Goal: Information Seeking & Learning: Learn about a topic

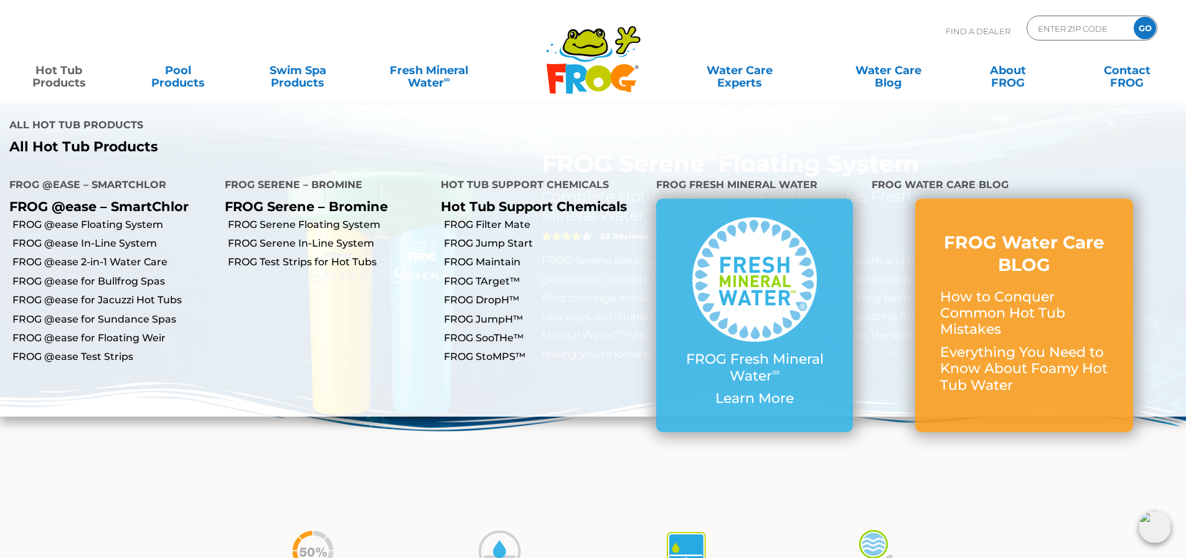
click at [48, 78] on link "Hot Tub Products" at bounding box center [58, 70] width 93 height 25
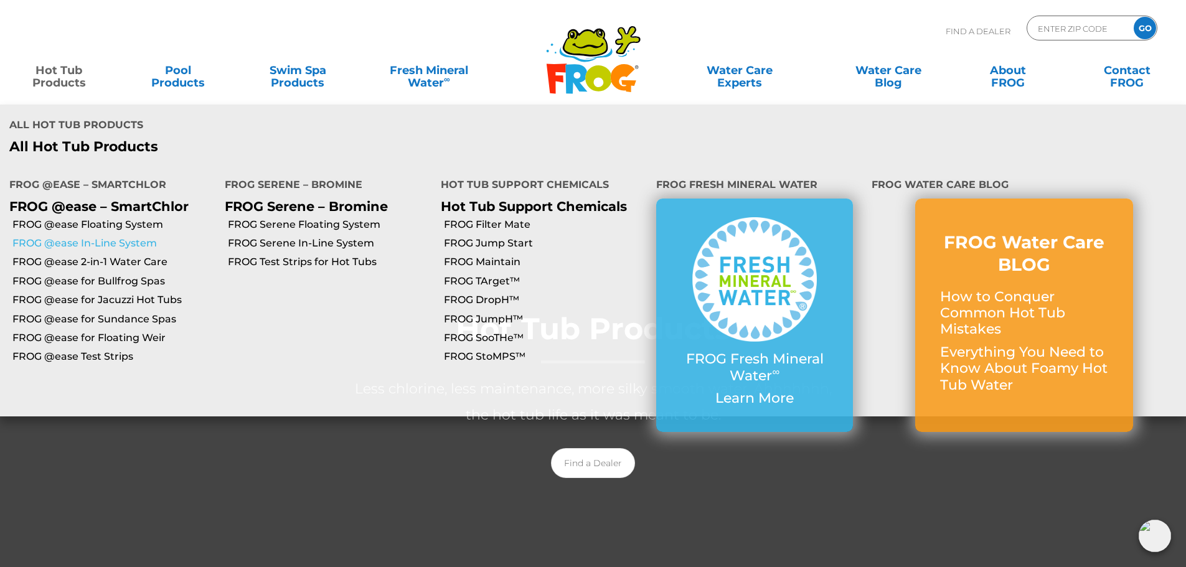
click at [77, 237] on link "FROG @ease In-Line System" at bounding box center [113, 244] width 203 height 14
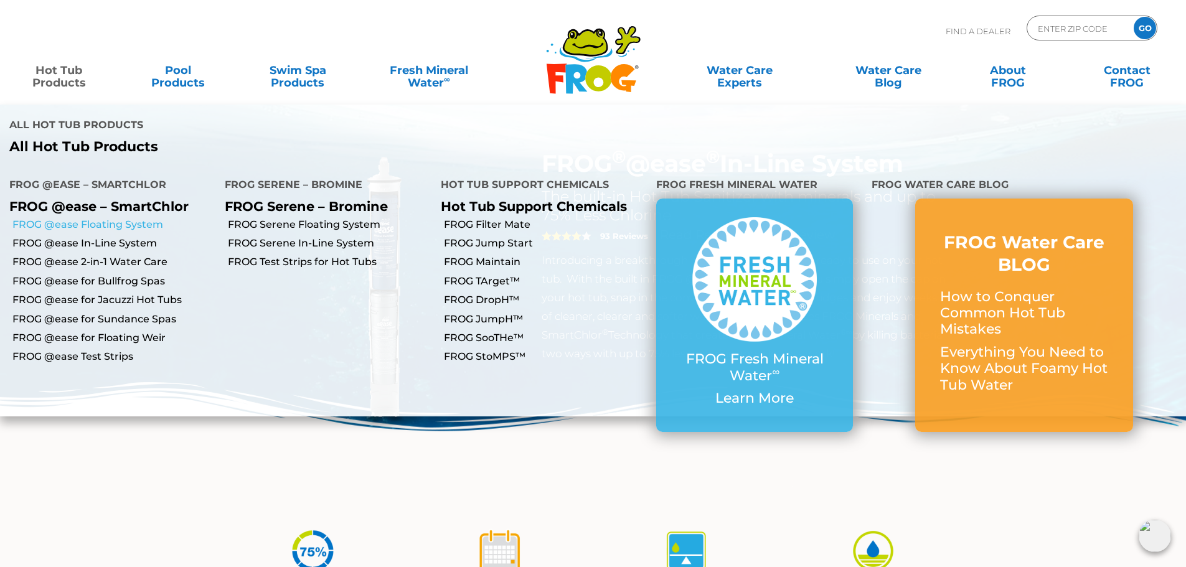
click at [75, 218] on link "FROG @ease Floating System" at bounding box center [113, 225] width 203 height 14
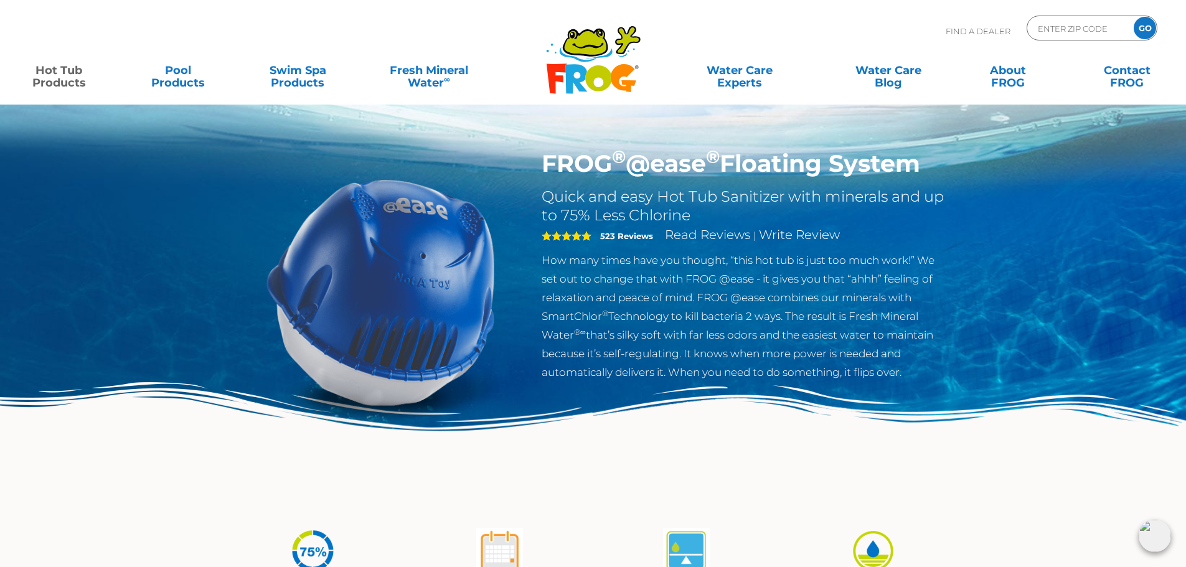
click at [55, 73] on link "Hot Tub Products" at bounding box center [58, 70] width 93 height 25
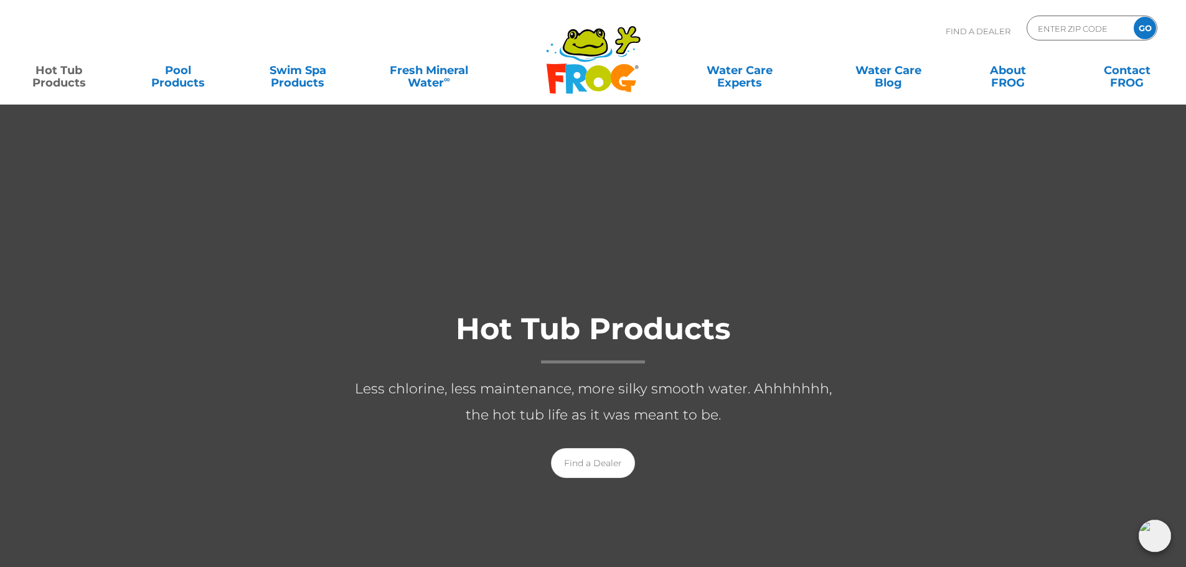
drag, startPoint x: 21, startPoint y: 73, endPoint x: 39, endPoint y: 73, distance: 18.7
click at [21, 73] on link "Hot Tub Products" at bounding box center [58, 70] width 93 height 25
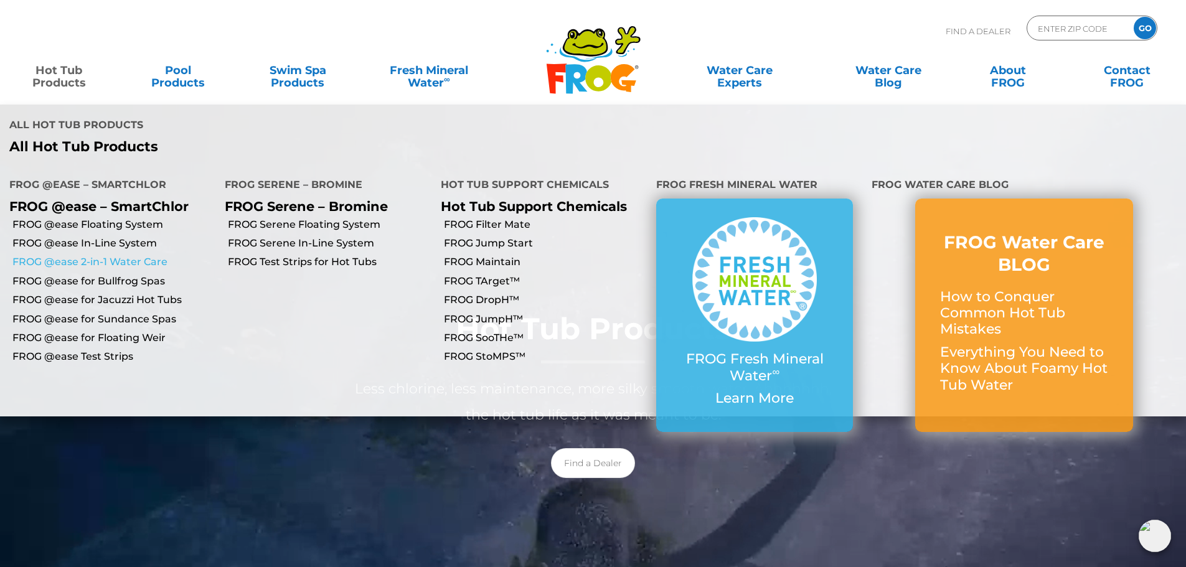
click at [60, 255] on link "FROG @ease 2-in-1 Water Care" at bounding box center [113, 262] width 203 height 14
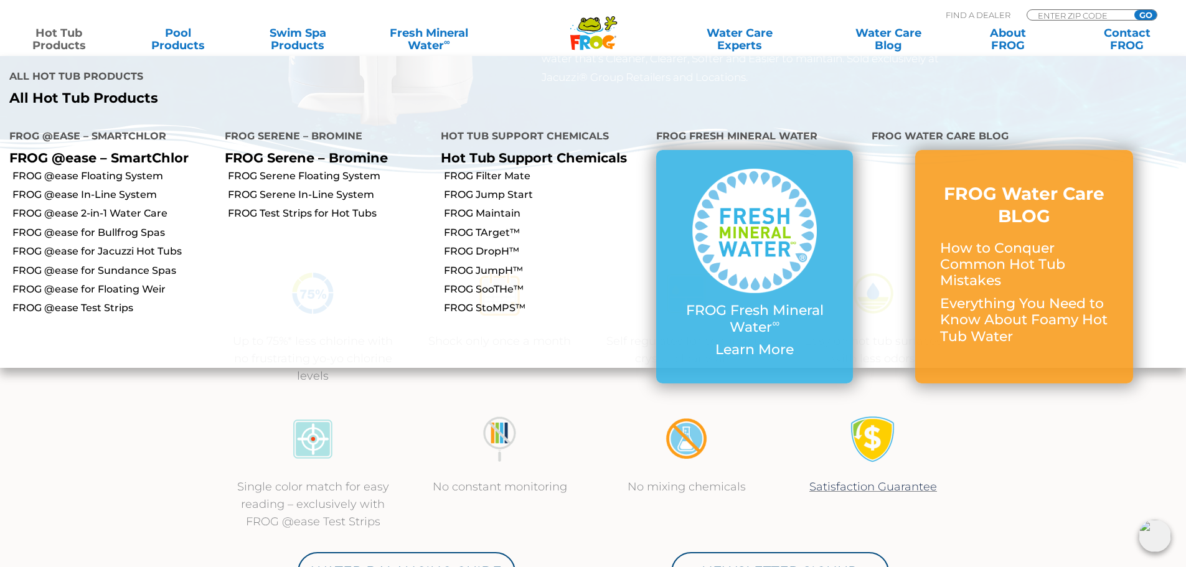
scroll to position [124, 0]
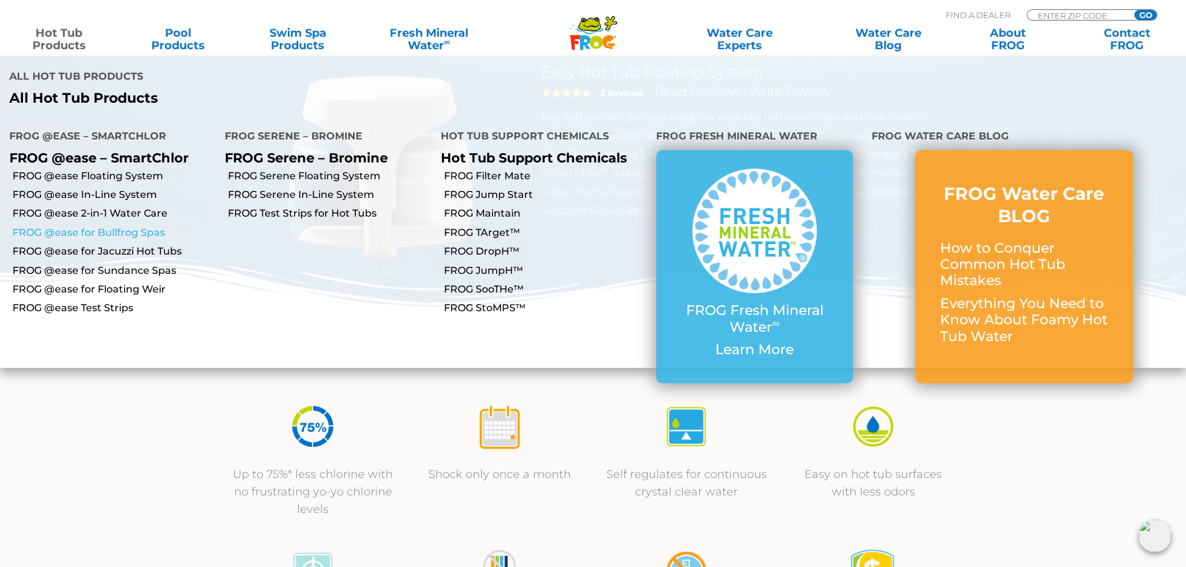
click at [78, 226] on link "FROG @ease for Bullfrog Spas" at bounding box center [113, 233] width 203 height 14
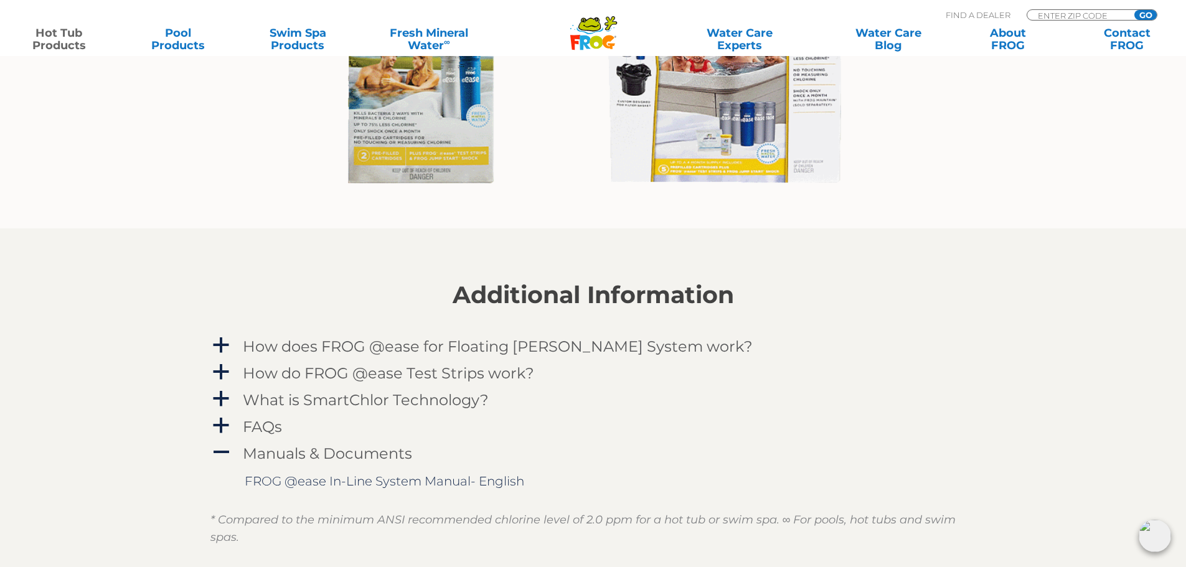
scroll to position [1245, 0]
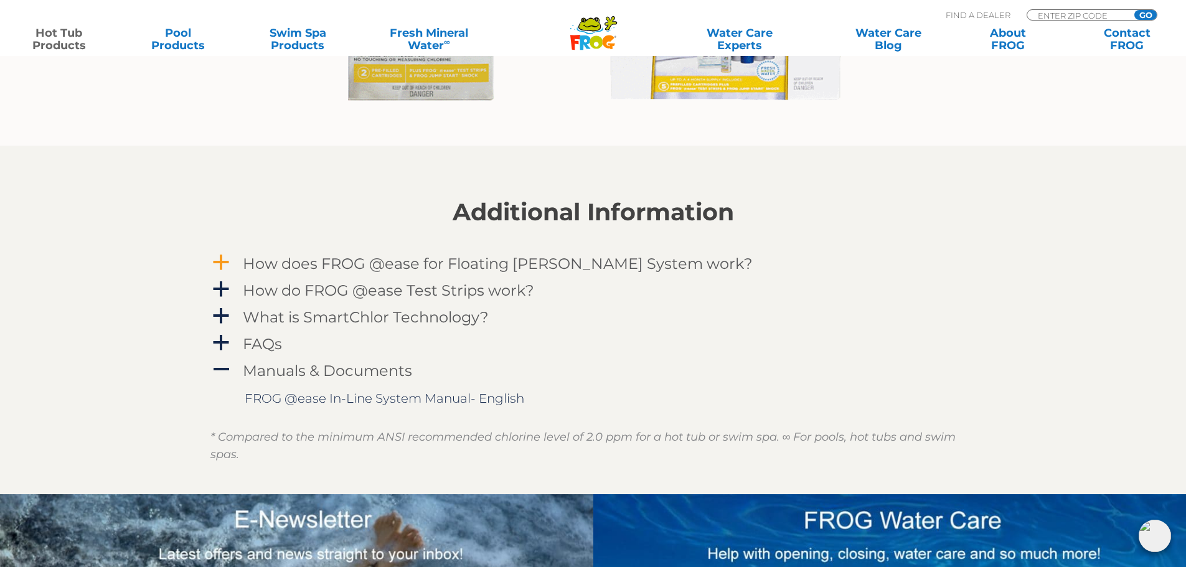
click at [225, 260] on span "a" at bounding box center [221, 262] width 19 height 19
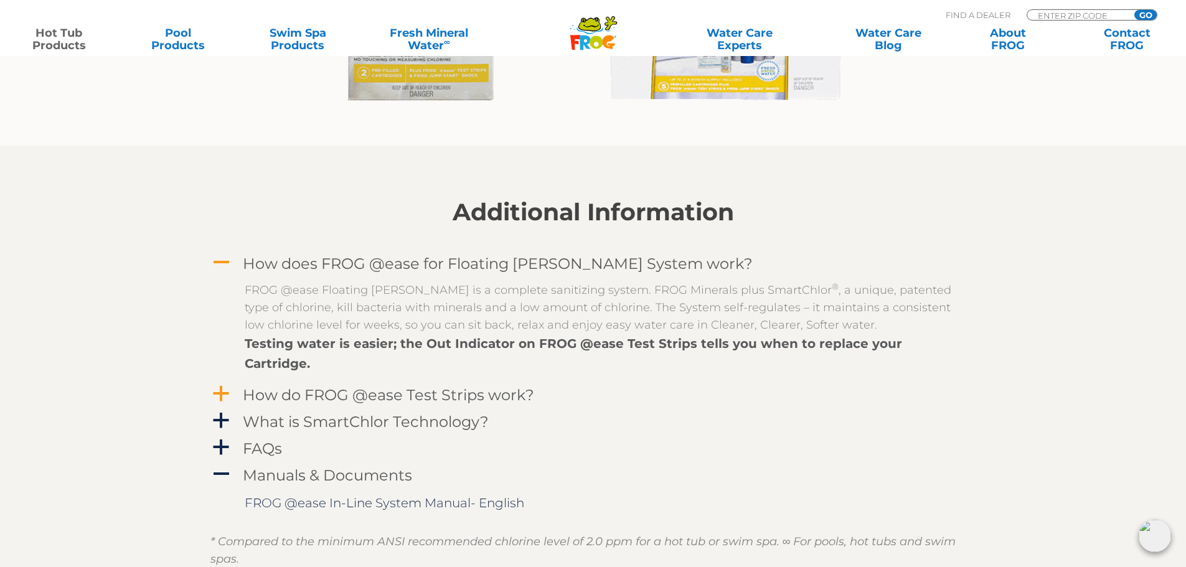
click at [217, 385] on span "a" at bounding box center [221, 394] width 19 height 19
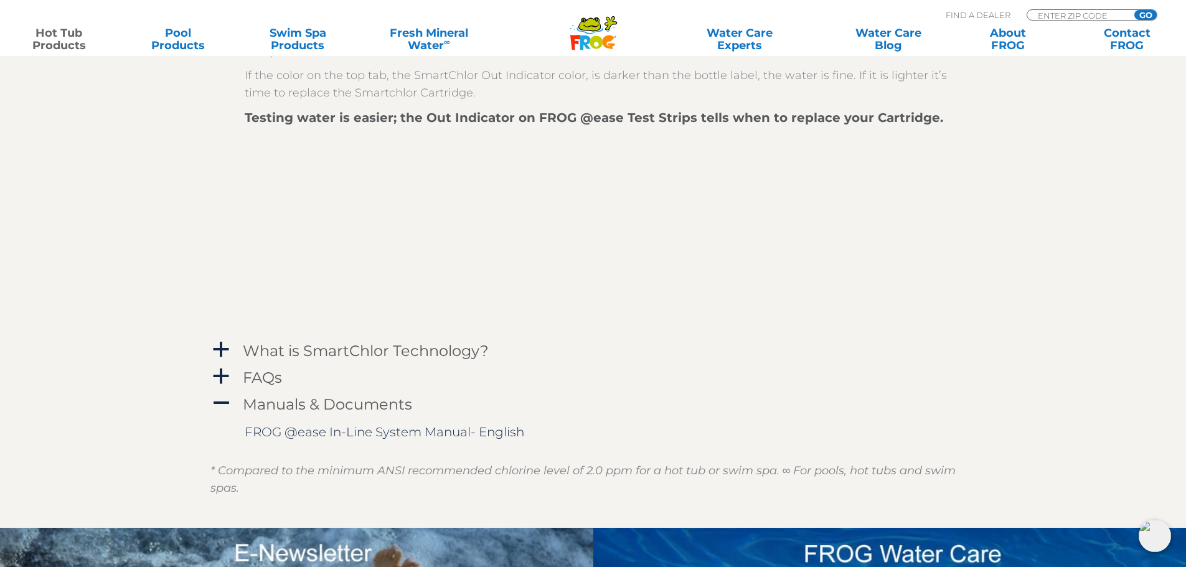
scroll to position [1681, 0]
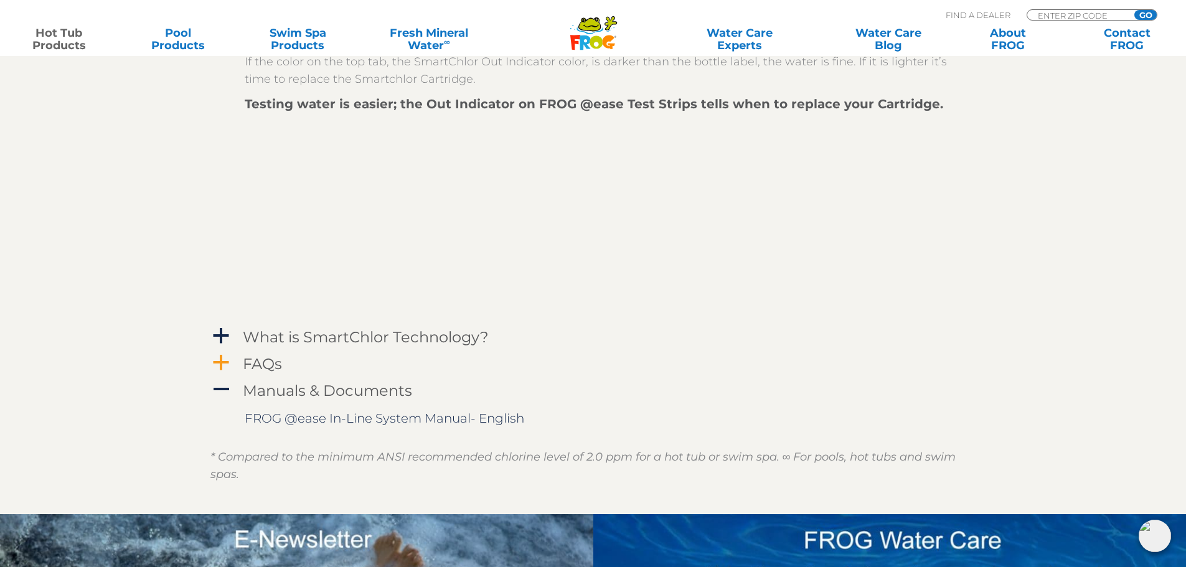
click at [226, 354] on span "a" at bounding box center [221, 363] width 19 height 19
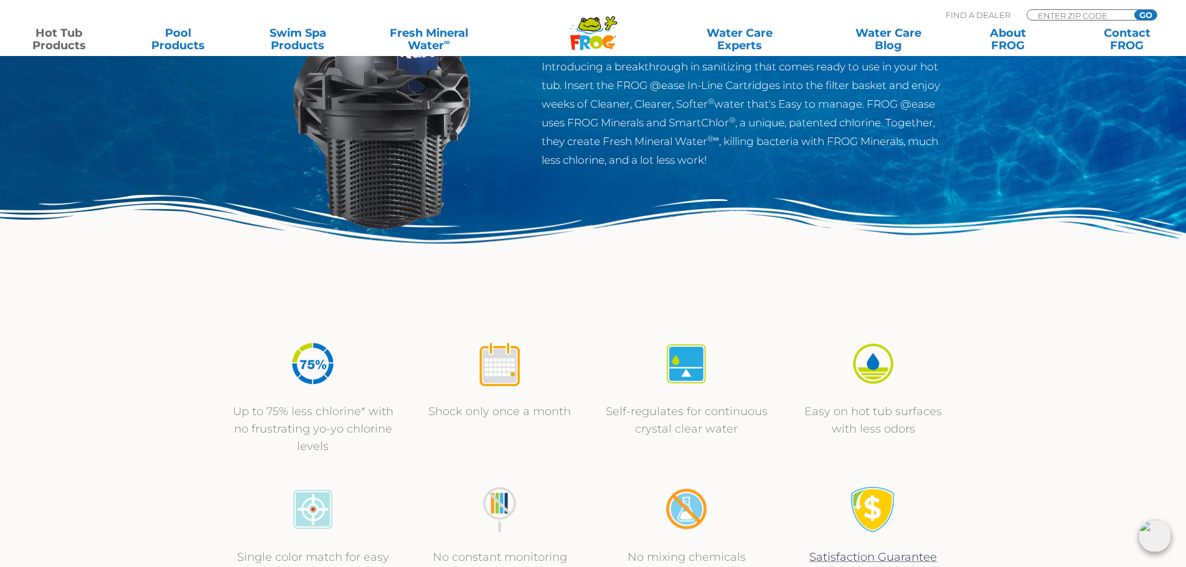
scroll to position [0, 0]
